Goal: Information Seeking & Learning: Find specific fact

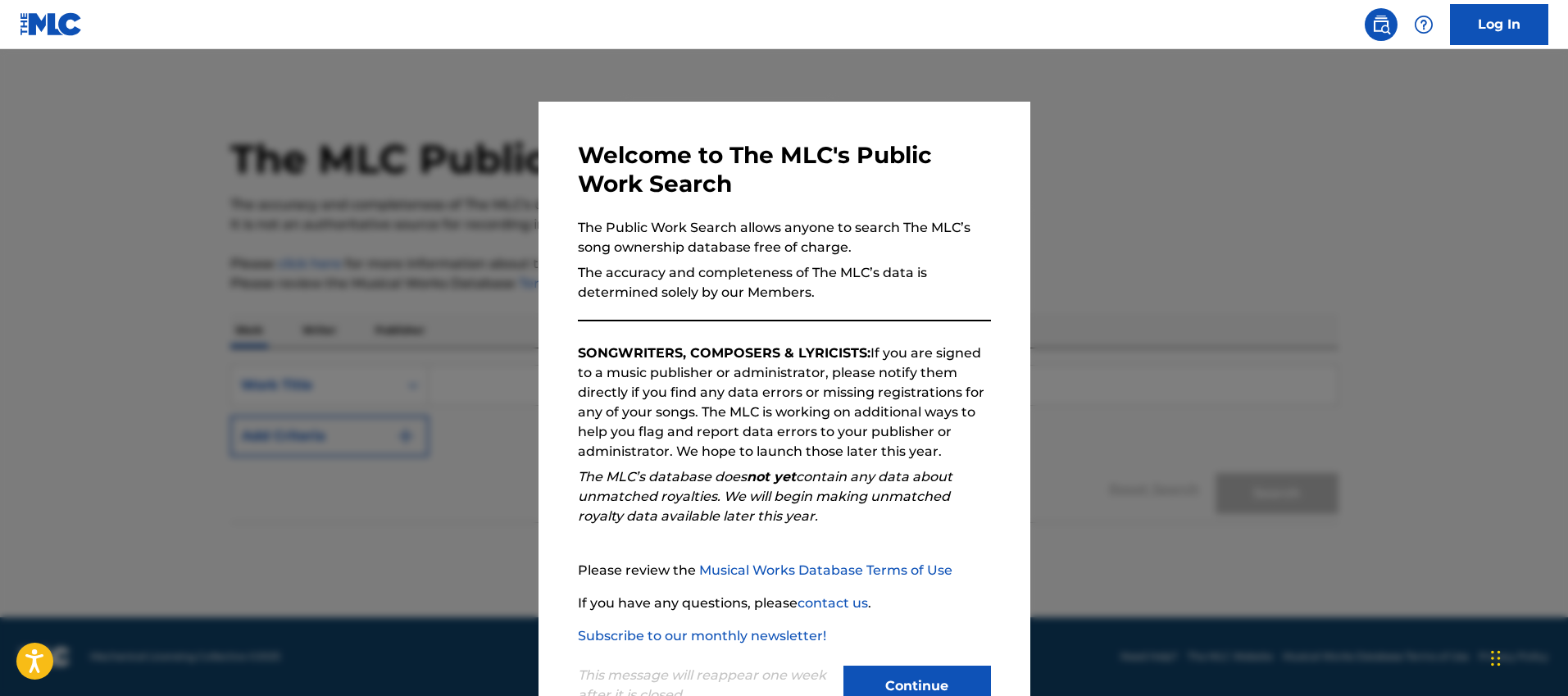
click at [935, 668] on button "Continue" at bounding box center [917, 685] width 148 height 41
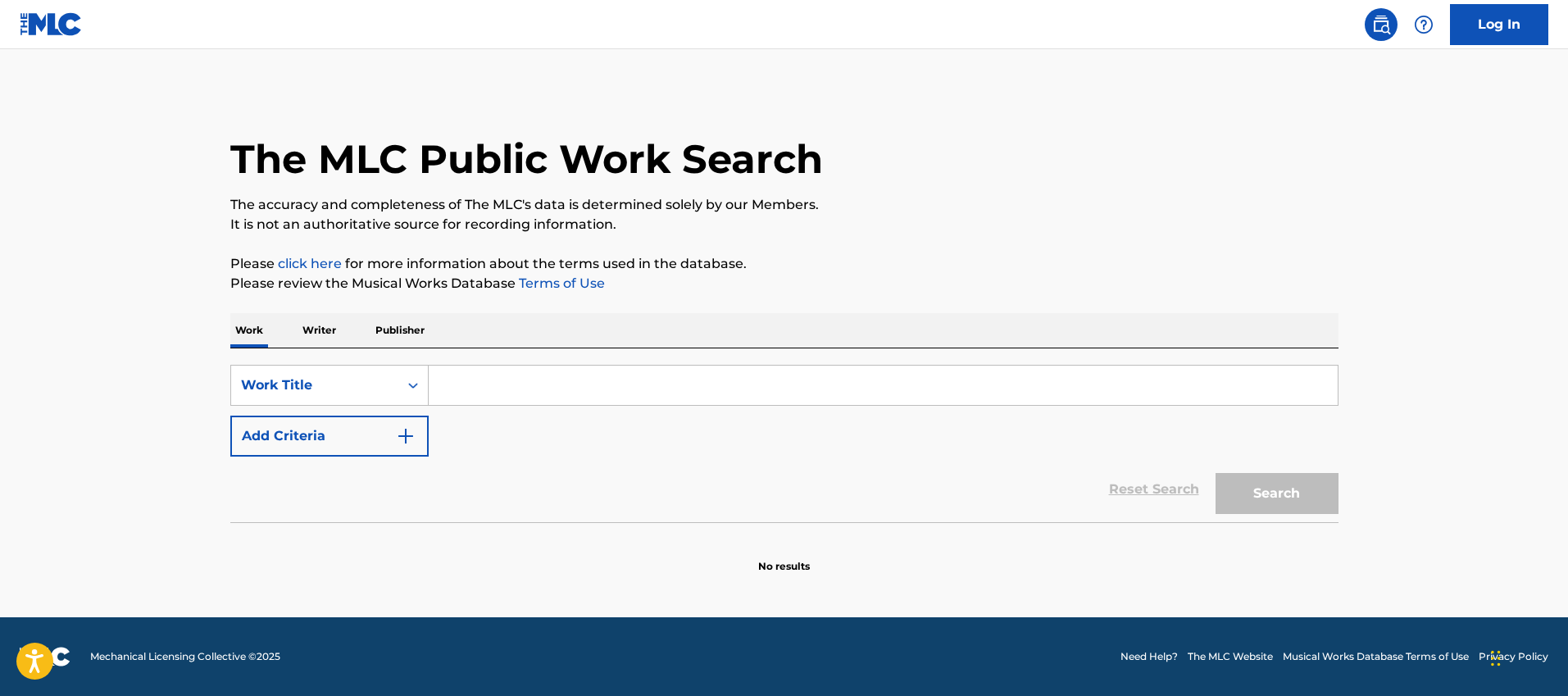
click at [331, 316] on p "Writer" at bounding box center [318, 331] width 43 height 35
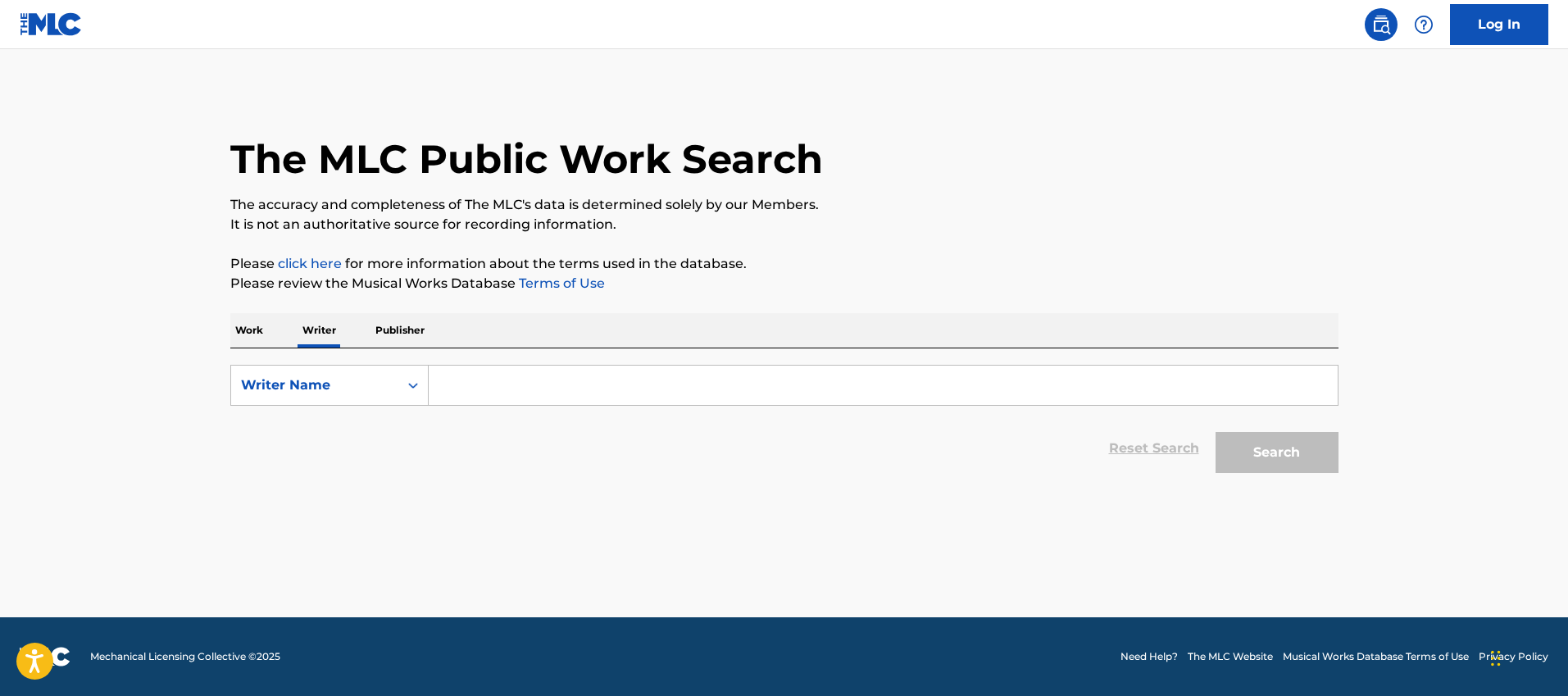
click at [455, 389] on input "Search Form" at bounding box center [883, 384] width 909 height 39
paste input "[PERSON_NAME] [PERSON_NAME]"
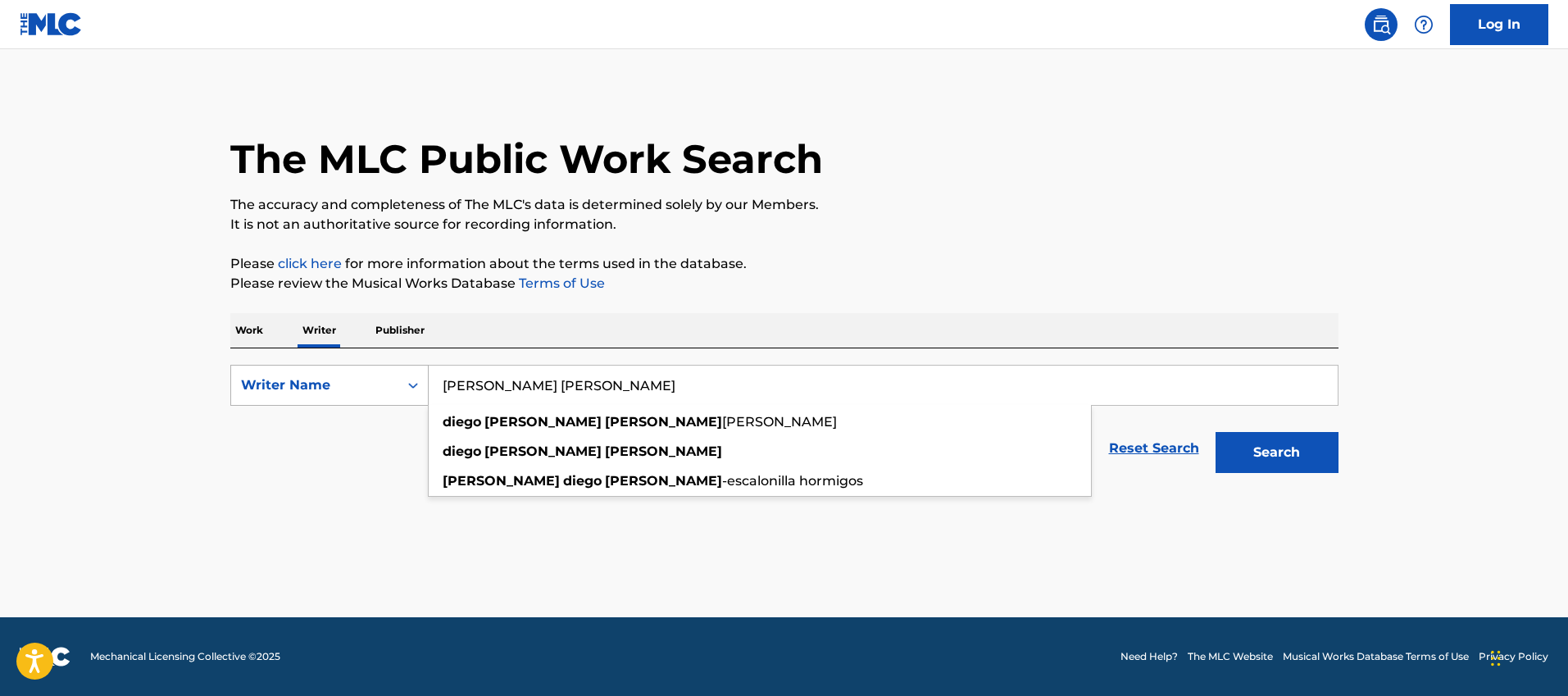
drag, startPoint x: 676, startPoint y: 383, endPoint x: 421, endPoint y: 383, distance: 255.0
click at [422, 386] on div "SearchWithCriteria2274f60b-1993-4823-b4aa-eb882c48da63 Writer Name [PERSON_NAME…" at bounding box center [784, 385] width 1108 height 41
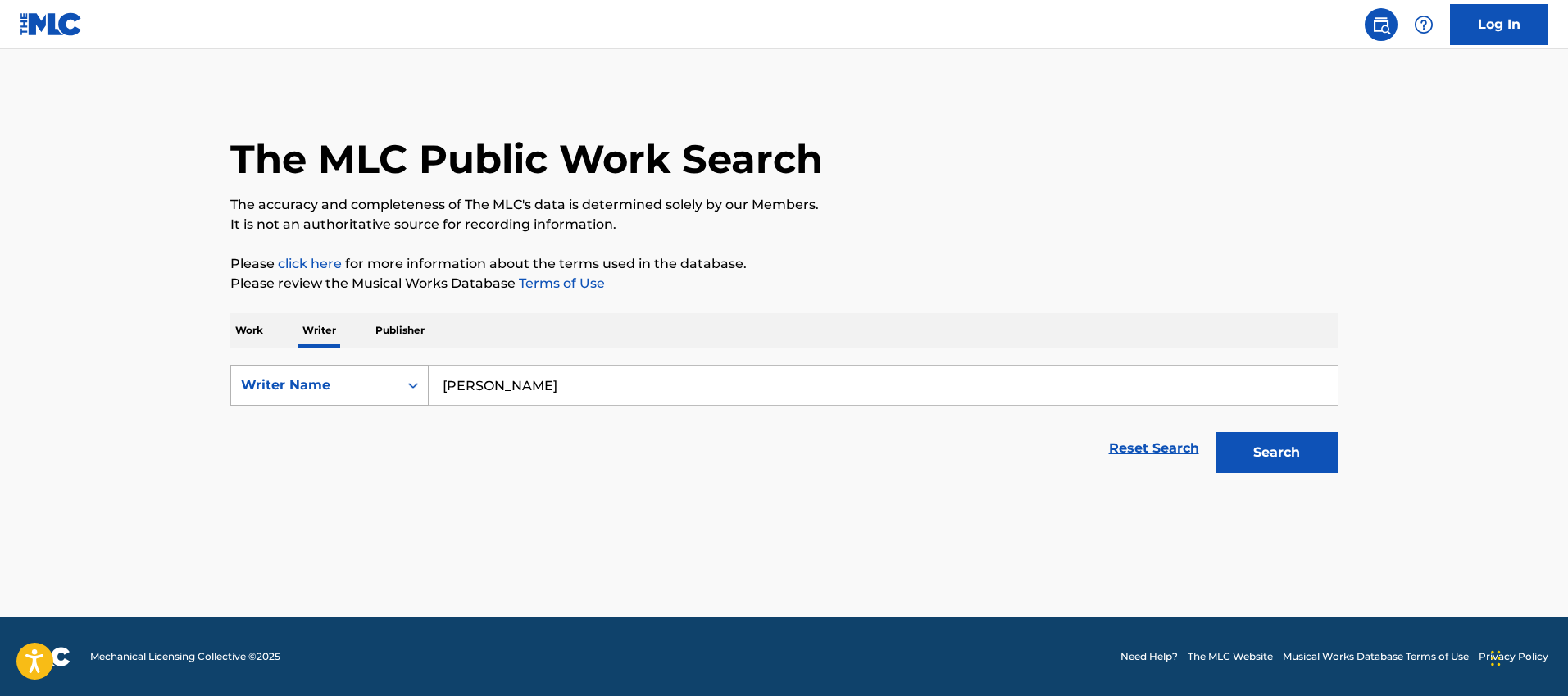
click at [1215, 432] on button "Search" at bounding box center [1277, 452] width 123 height 41
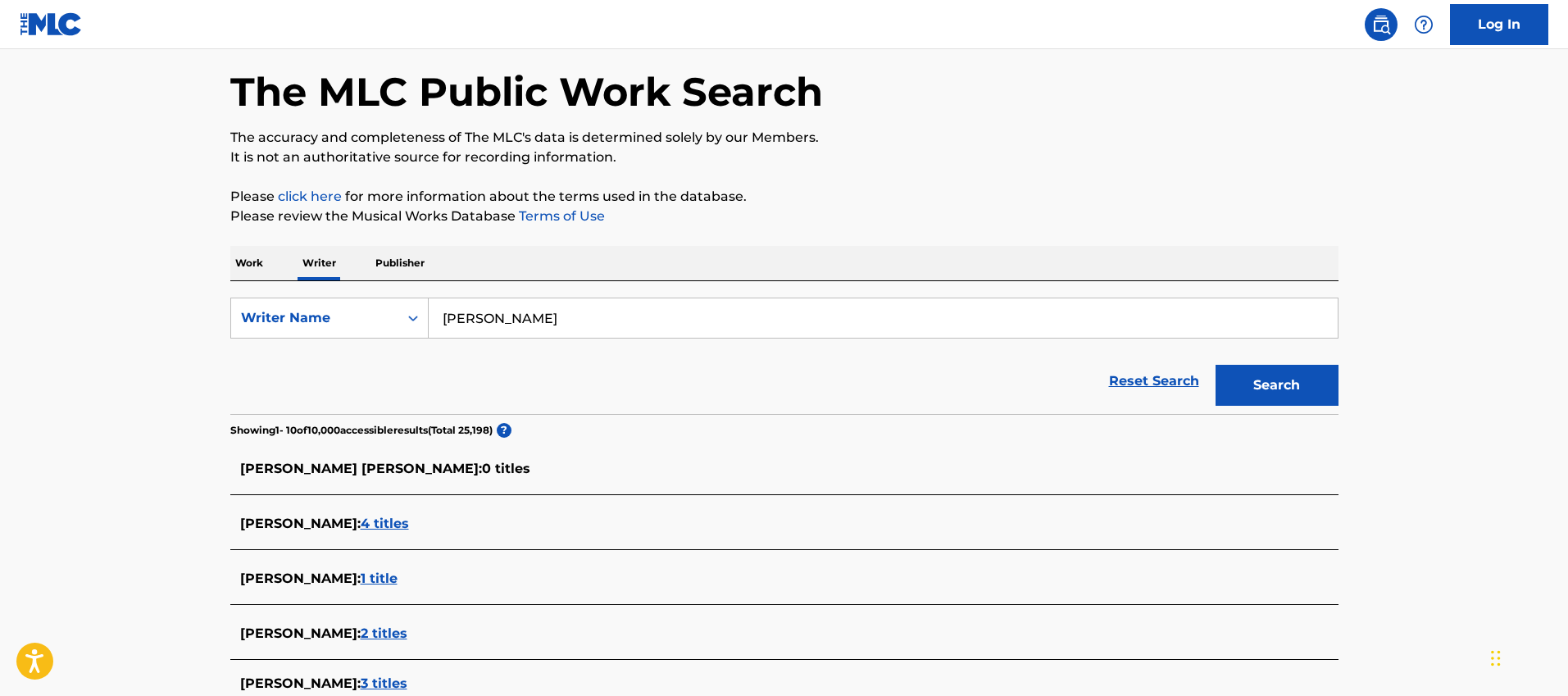
scroll to position [306, 0]
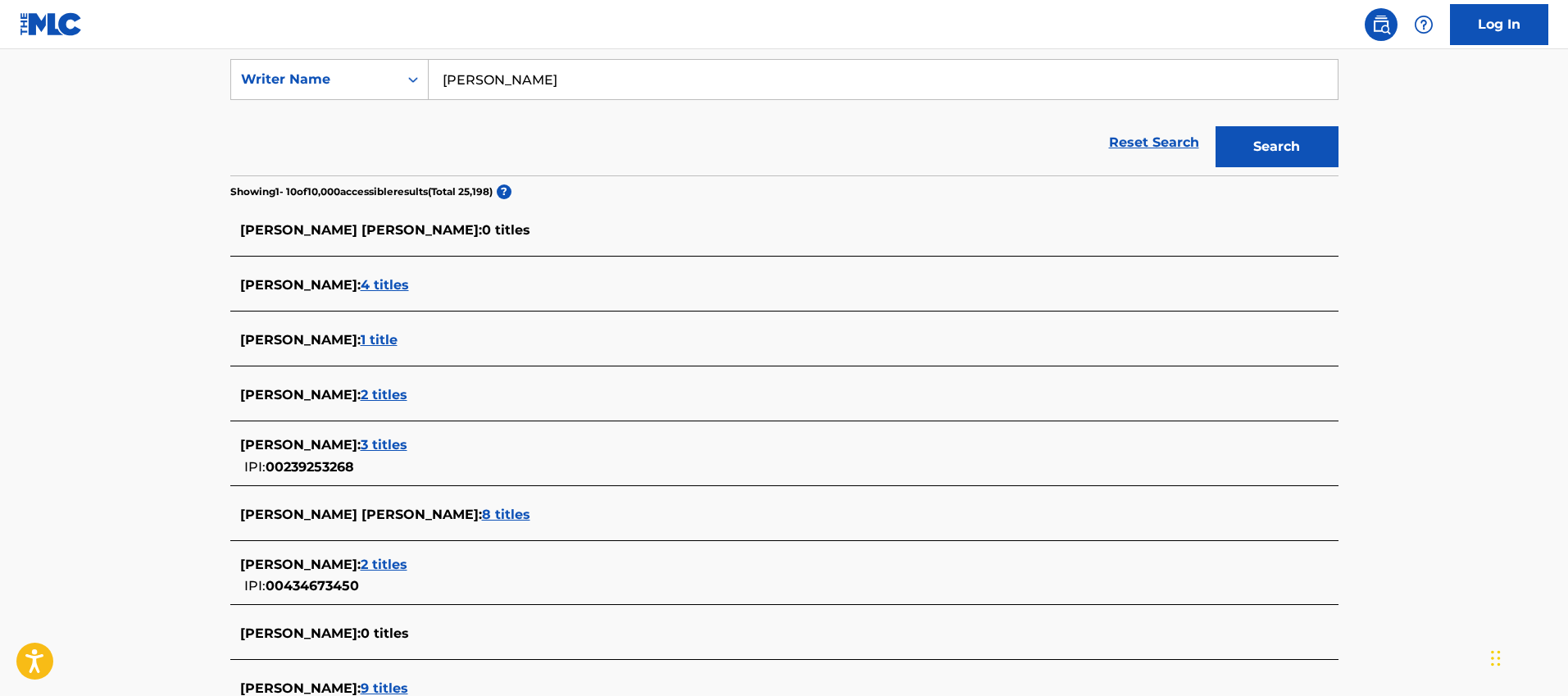
click at [529, 82] on input "[PERSON_NAME]" at bounding box center [883, 79] width 909 height 39
click at [478, 79] on input "[PERSON_NAME]" at bounding box center [883, 79] width 909 height 39
click at [482, 82] on input "[PERSON_NAME]" at bounding box center [883, 79] width 909 height 39
click at [480, 77] on input "[PERSON_NAME]" at bounding box center [883, 79] width 909 height 39
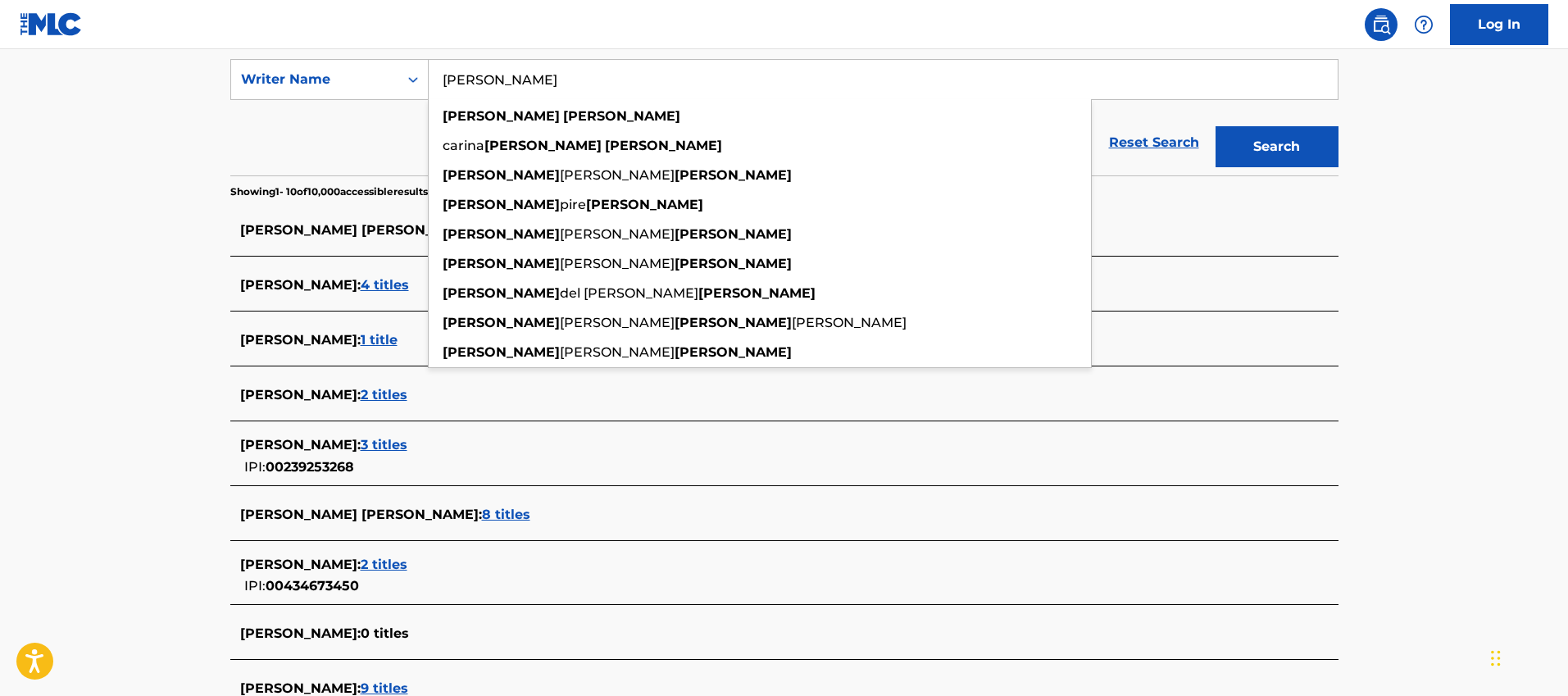
type input "[PERSON_NAME]"
click at [1215, 127] on button "Search" at bounding box center [1277, 147] width 123 height 41
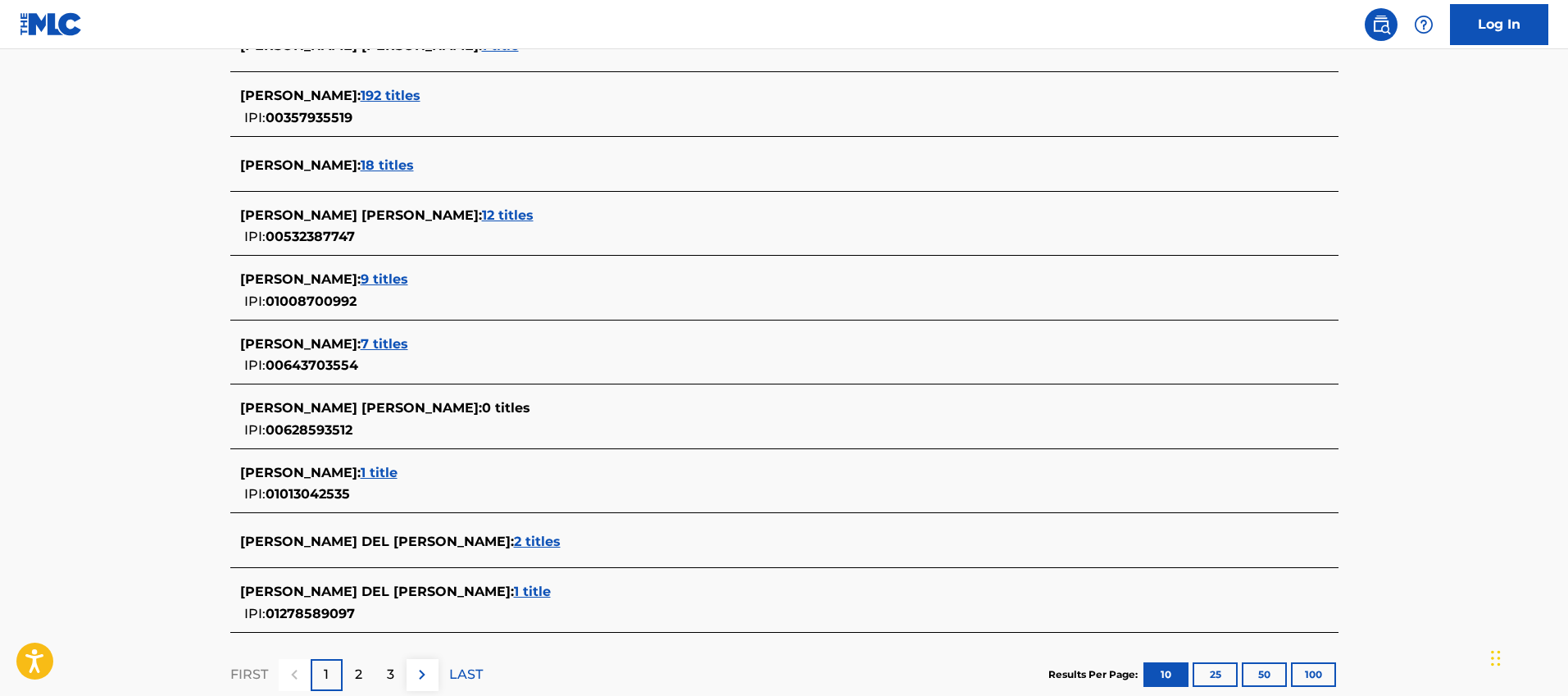
scroll to position [492, 0]
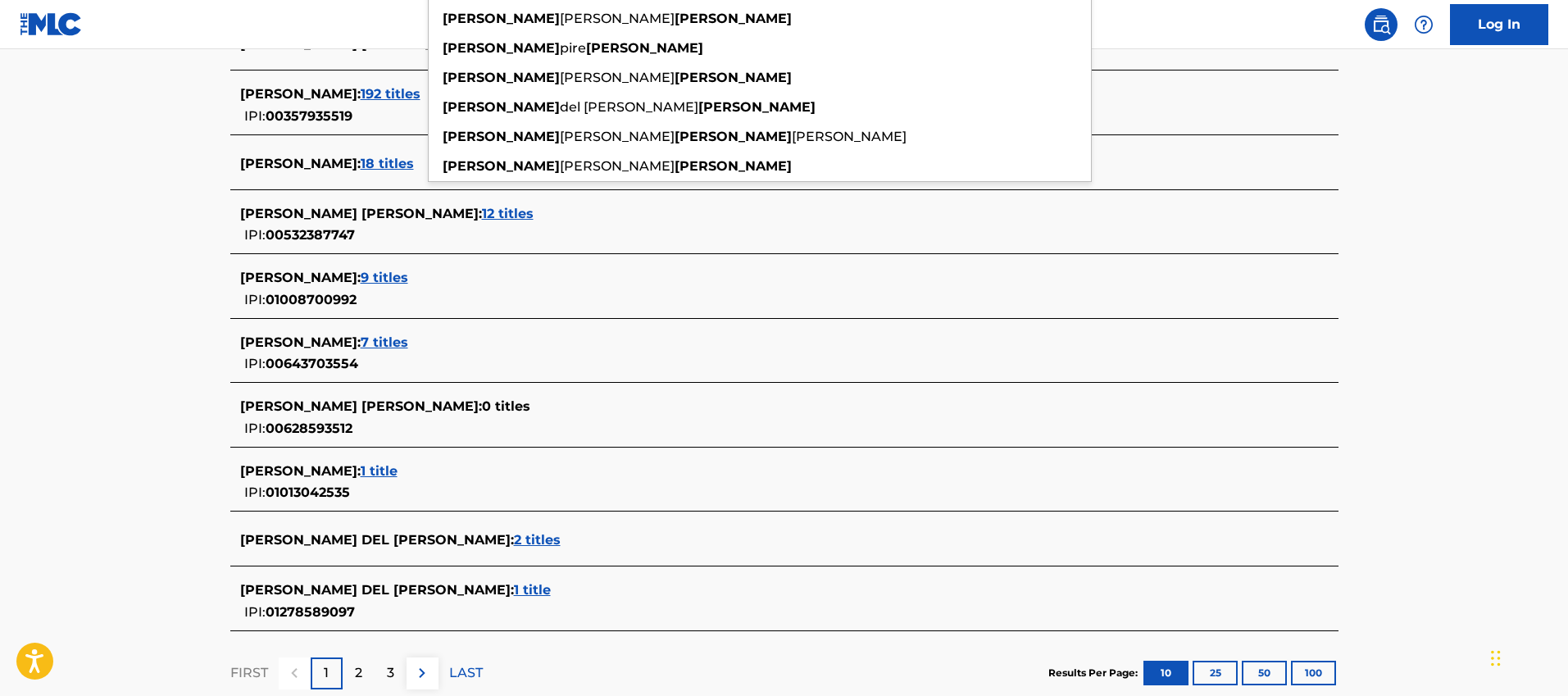
click at [366, 530] on div "[PERSON_NAME] DEL [PERSON_NAME] : 2 titles" at bounding box center [763, 540] width 1046 height 20
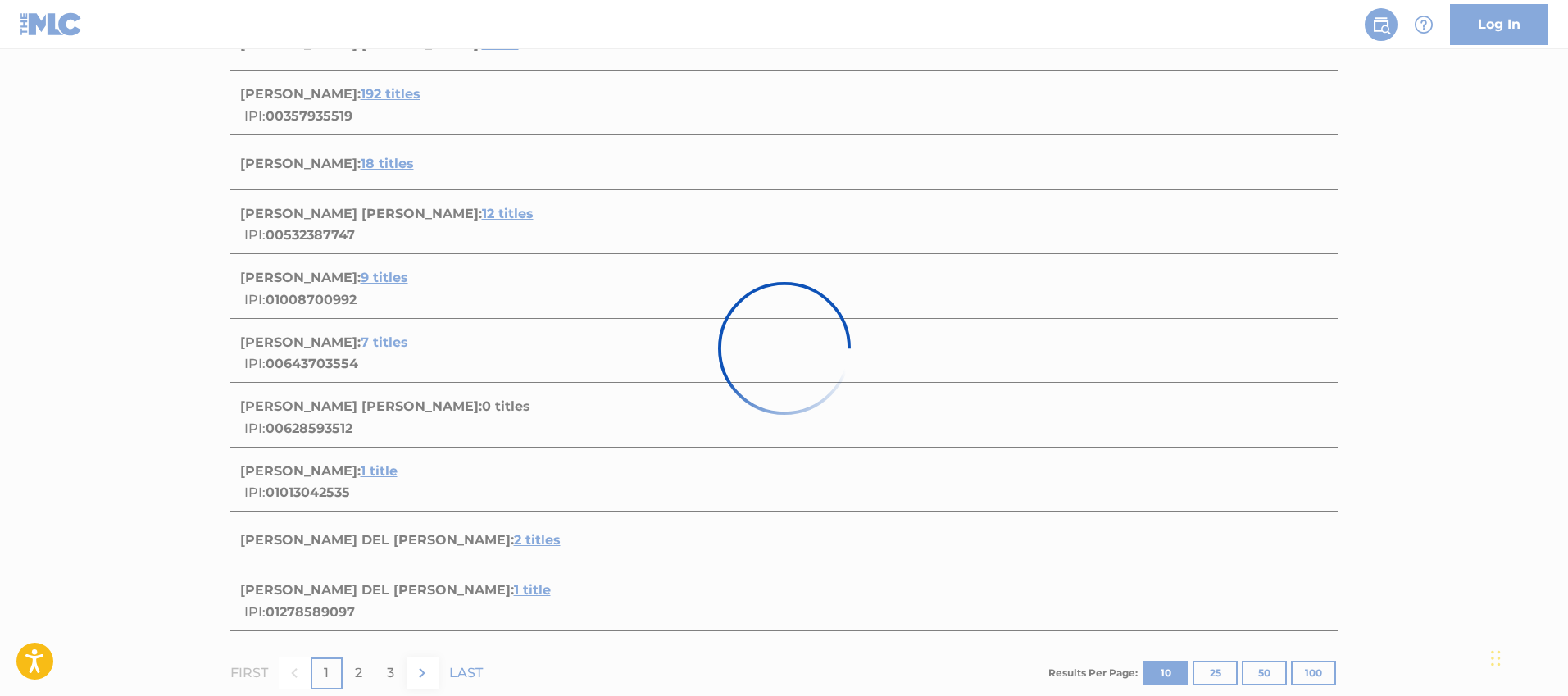
scroll to position [274, 0]
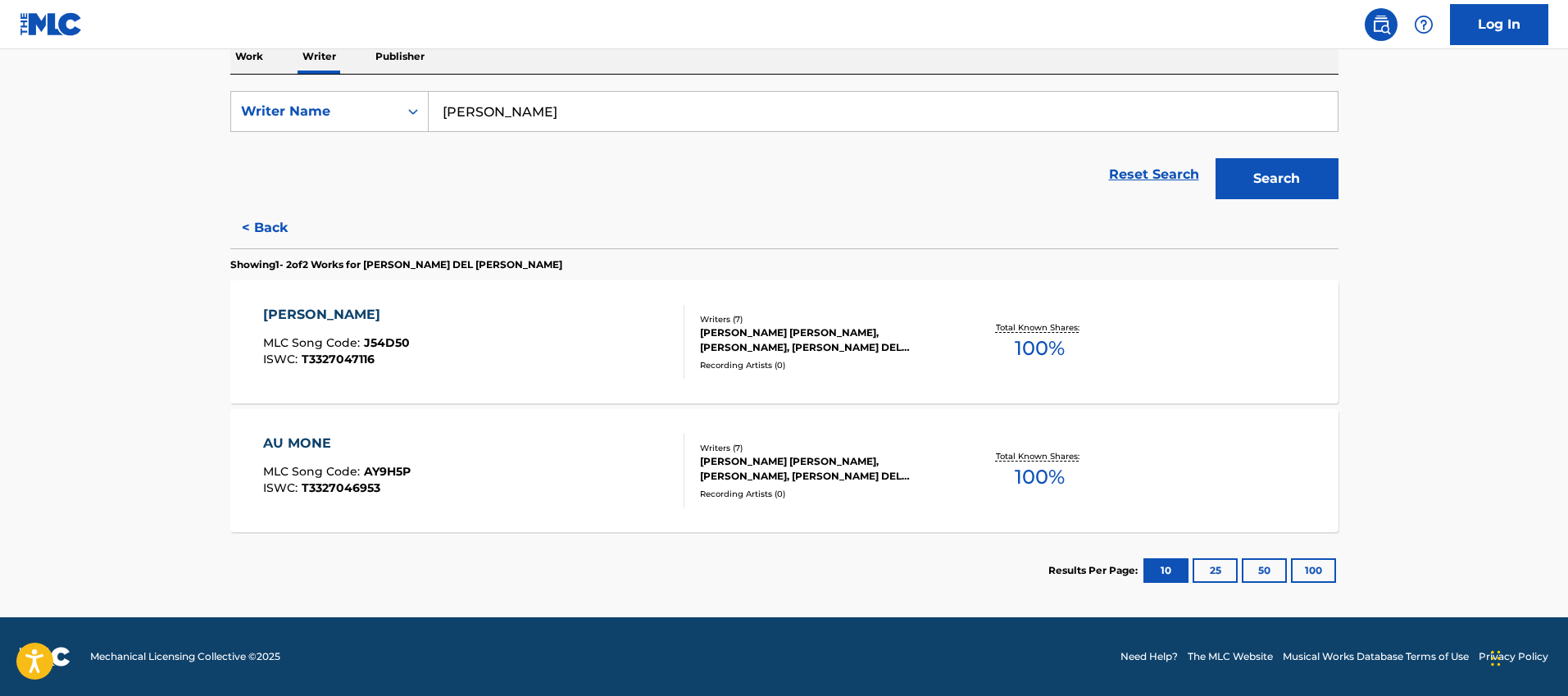
click at [242, 234] on button "< Back" at bounding box center [279, 227] width 99 height 41
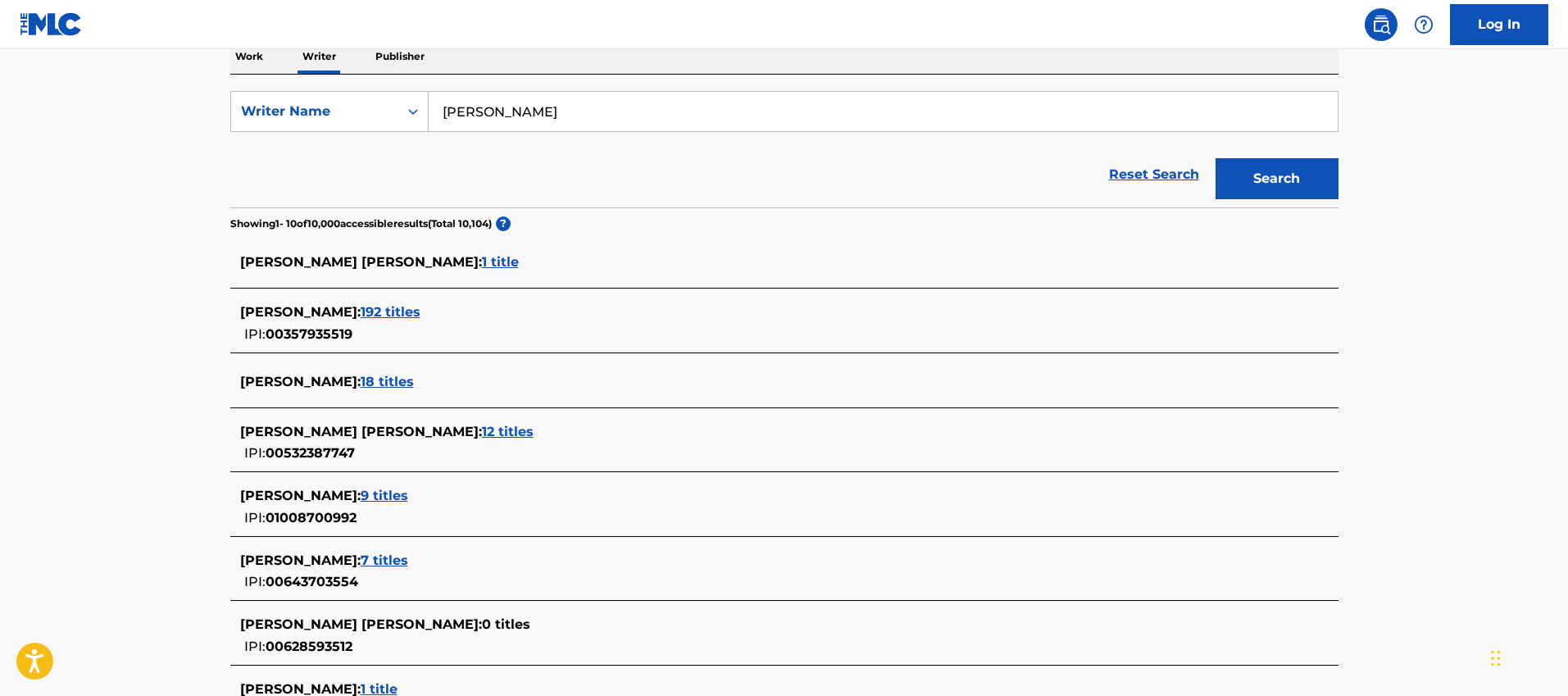
scroll to position [598, 0]
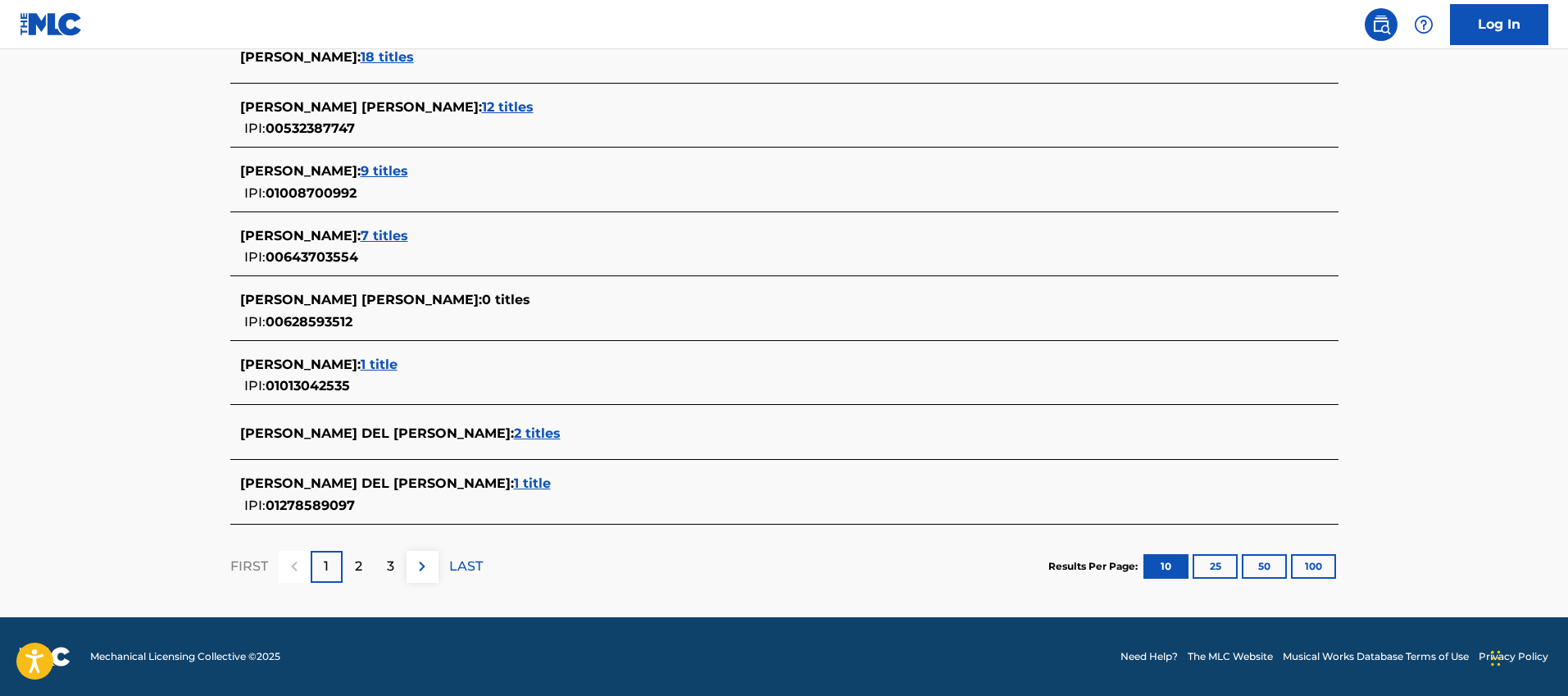
click at [367, 362] on span "1 title" at bounding box center [379, 364] width 36 height 15
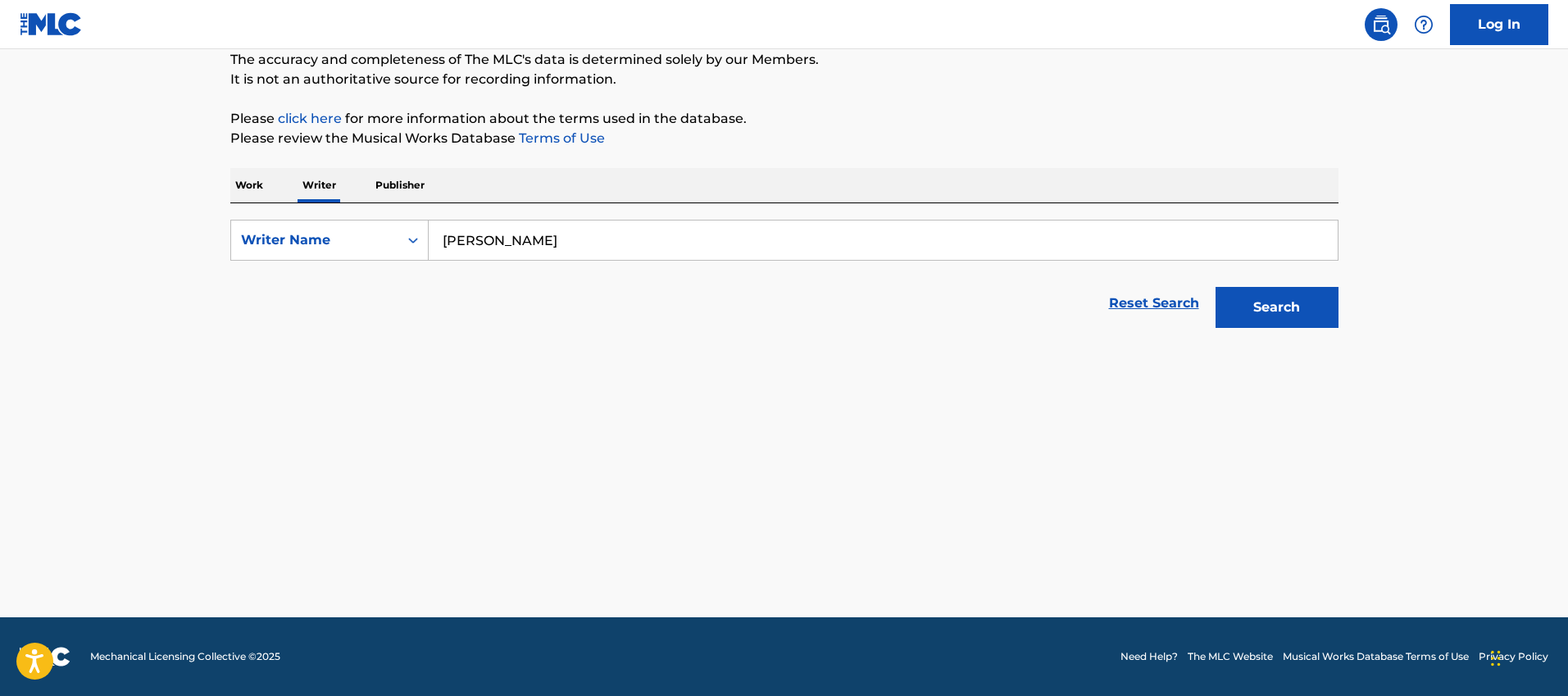
scroll to position [145, 0]
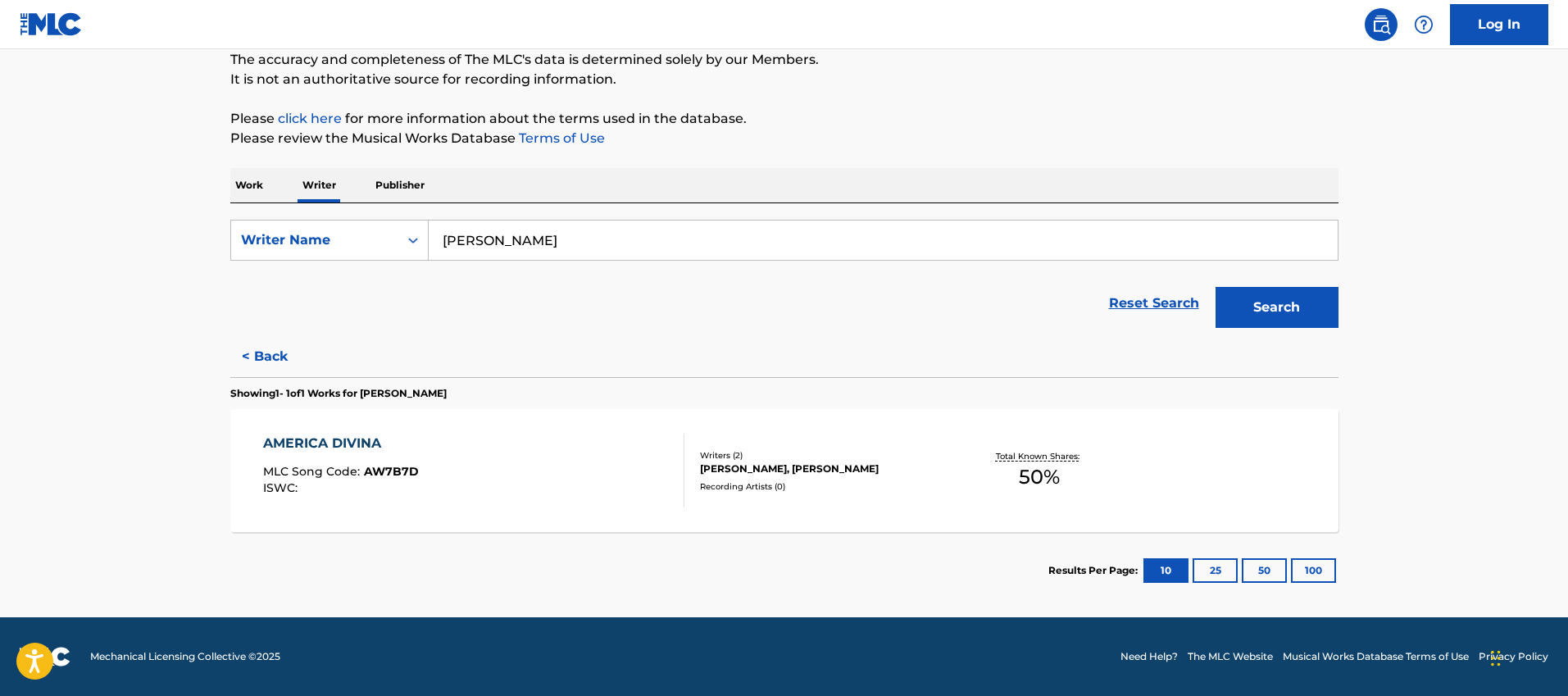
click at [634, 463] on div "AMERICA DIVINA MLC Song Code : AW7B7D ISWC :" at bounding box center [474, 470] width 422 height 74
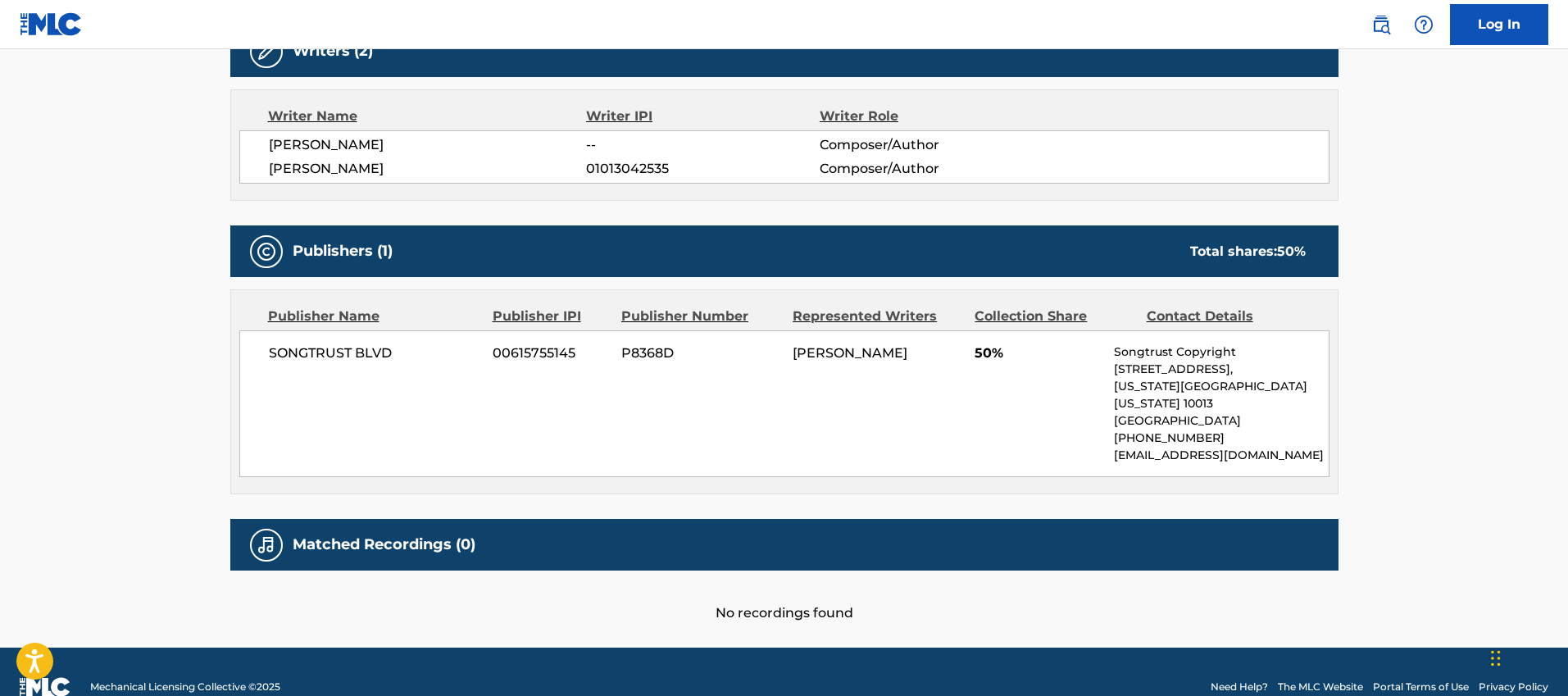
scroll to position [424, 0]
